Goal: Information Seeking & Learning: Find specific fact

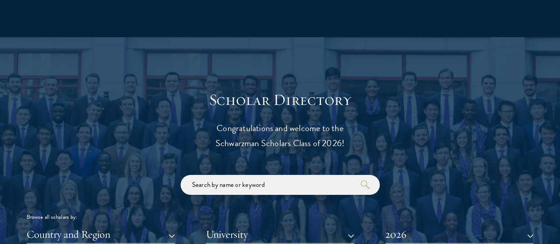
scroll to position [937, 0]
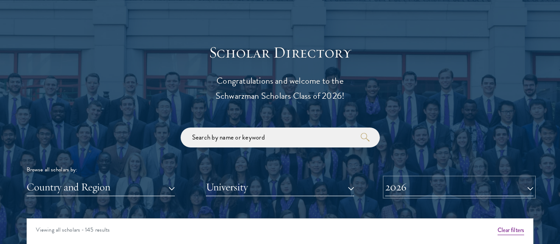
click at [430, 178] on button "2026" at bounding box center [459, 187] width 148 height 18
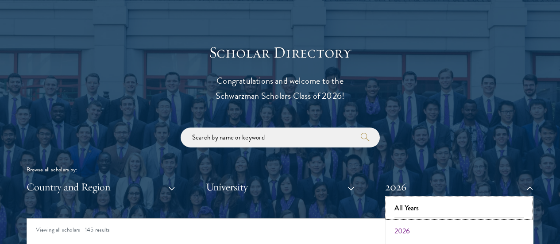
click at [413, 199] on button "All Years" at bounding box center [459, 208] width 143 height 19
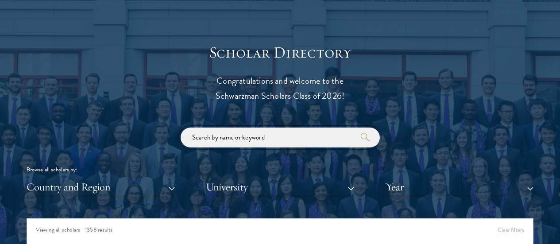
click at [293, 128] on input "search" at bounding box center [280, 138] width 199 height 20
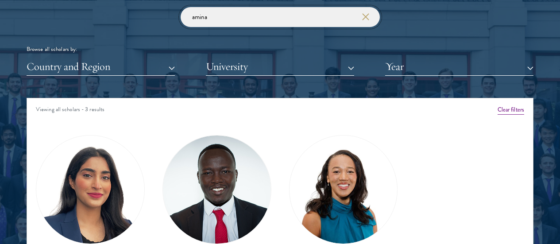
scroll to position [1089, 0]
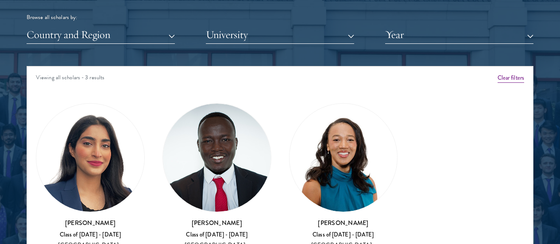
type input "amina"
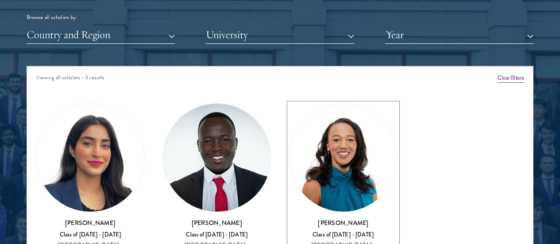
click at [290, 218] on h3 "[PERSON_NAME]" at bounding box center [343, 222] width 109 height 9
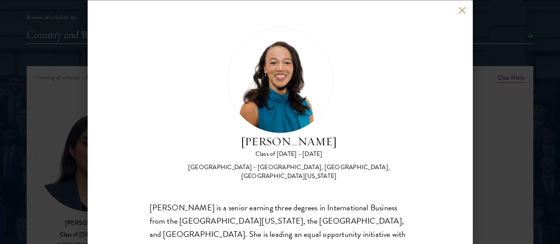
drag, startPoint x: 402, startPoint y: 49, endPoint x: 271, endPoint y: 33, distance: 131.2
click at [271, 33] on div "[PERSON_NAME] Class of [DATE] - [DATE] [GEOGRAPHIC_DATA] - [GEOGRAPHIC_DATA], […" at bounding box center [280, 104] width 261 height 154
copy h2 "[PERSON_NAME]"
